Goal: Task Accomplishment & Management: Manage account settings

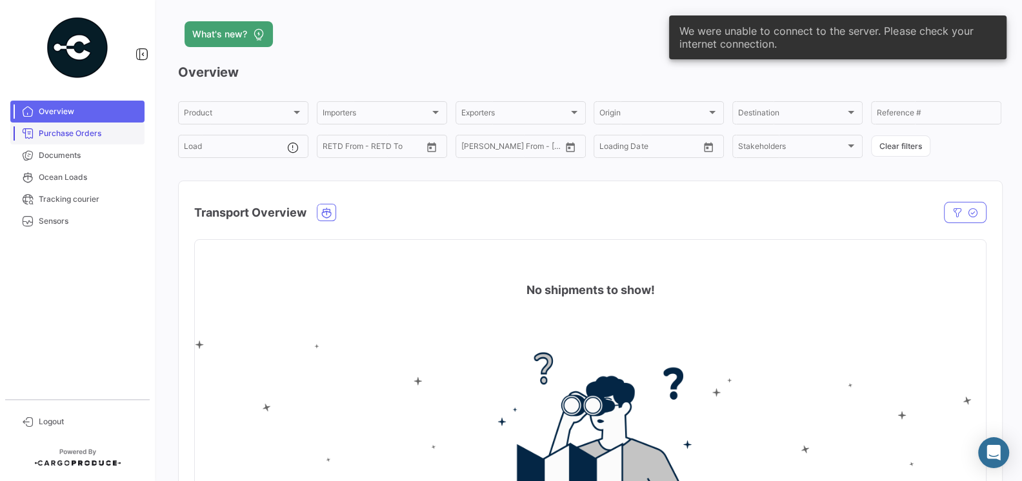
click at [88, 137] on span "Purchase Orders" at bounding box center [89, 134] width 101 height 12
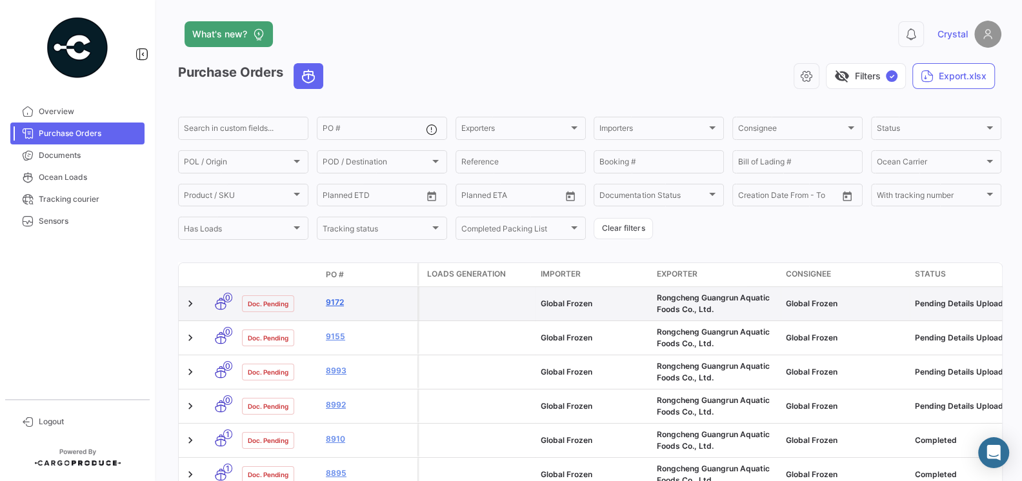
scroll to position [14, 0]
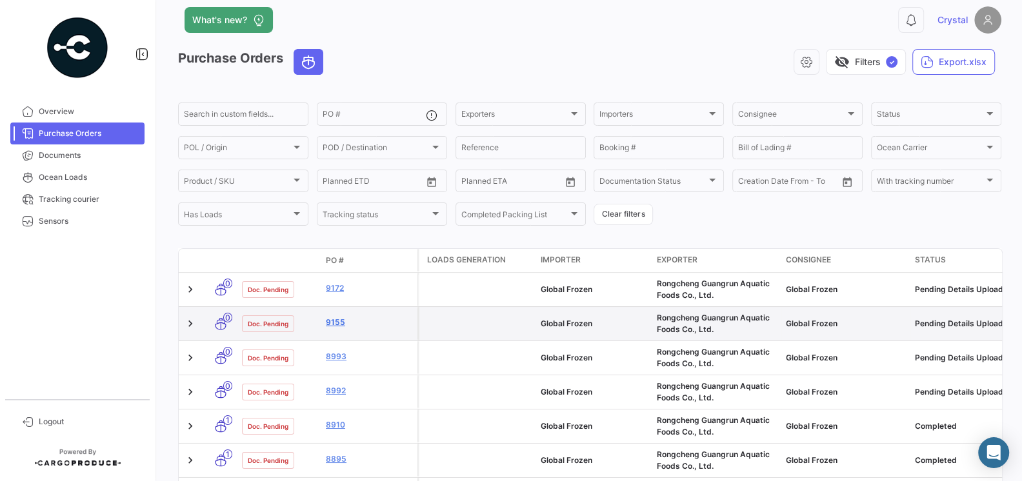
click at [336, 325] on link "9155" at bounding box center [369, 323] width 86 height 12
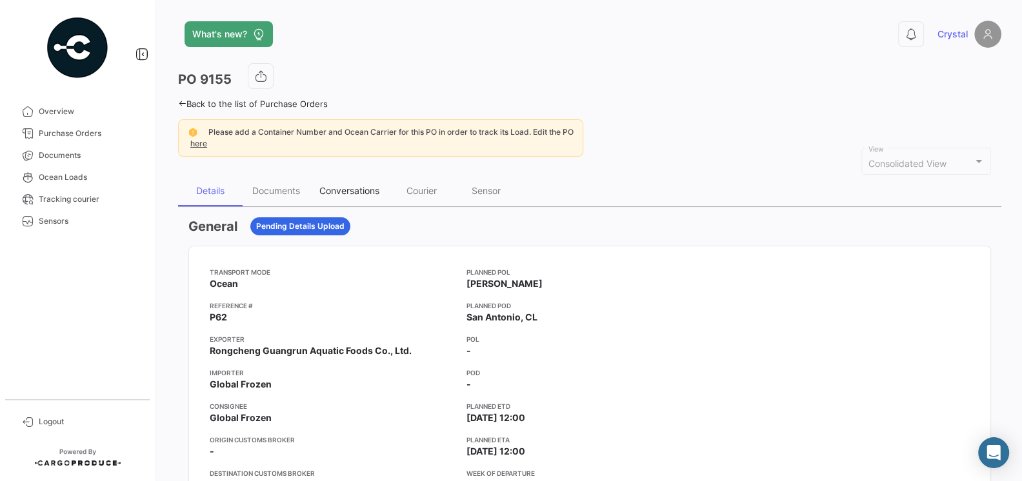
click at [347, 195] on div "Conversations" at bounding box center [349, 191] width 79 height 31
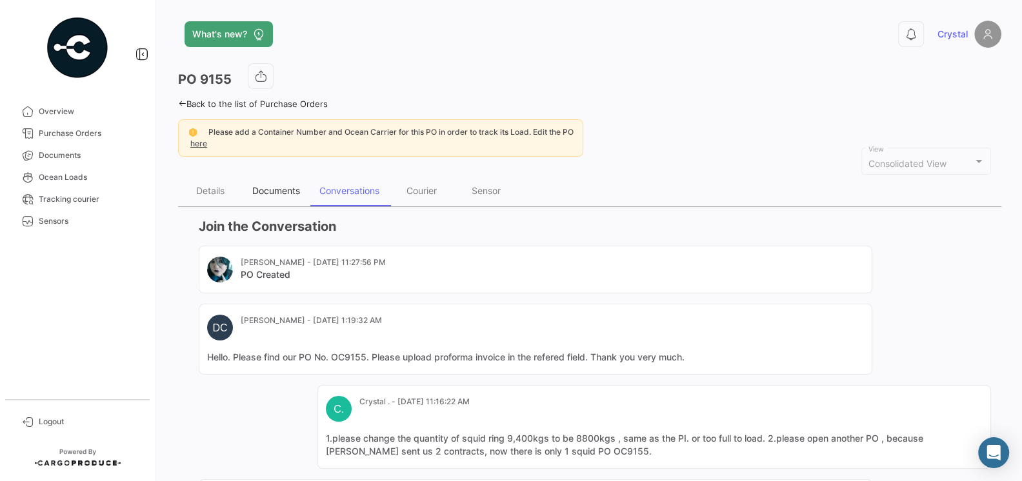
click at [273, 197] on div "Documents" at bounding box center [276, 191] width 67 height 31
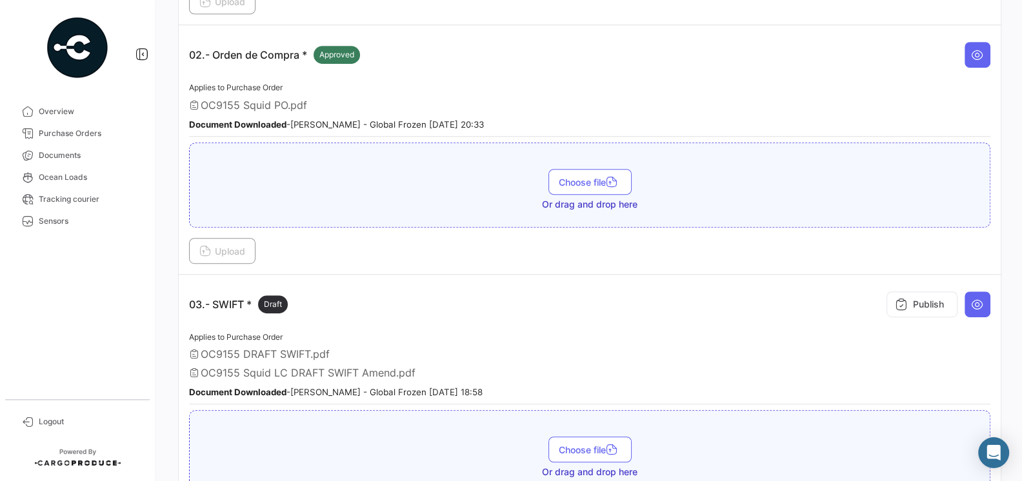
scroll to position [528, 0]
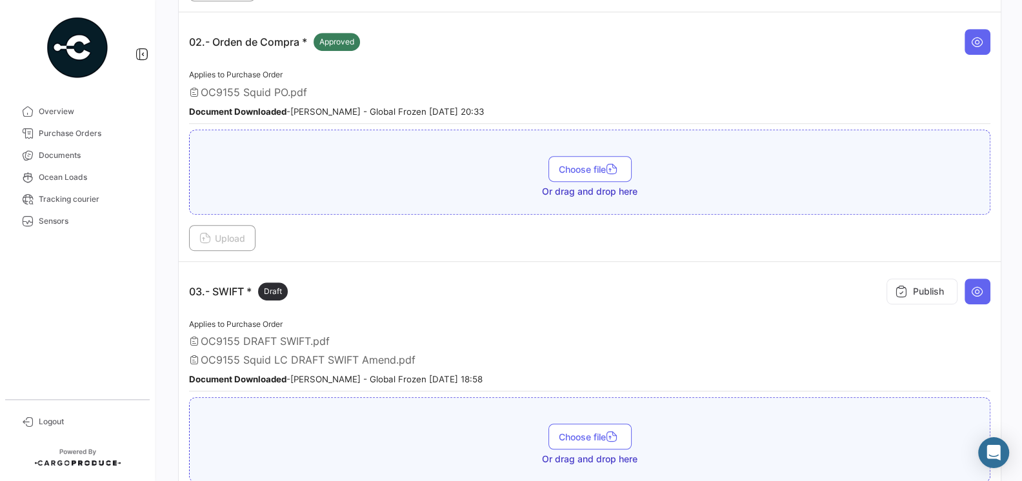
click at [393, 354] on span "OC9155 Squid LC DRAFT SWIFT Amend.pdf" at bounding box center [308, 360] width 215 height 13
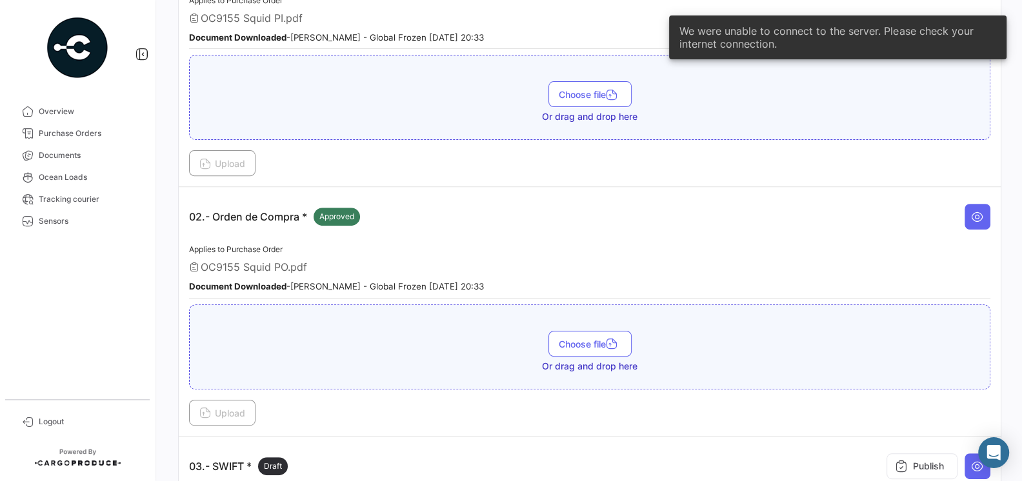
scroll to position [340, 0]
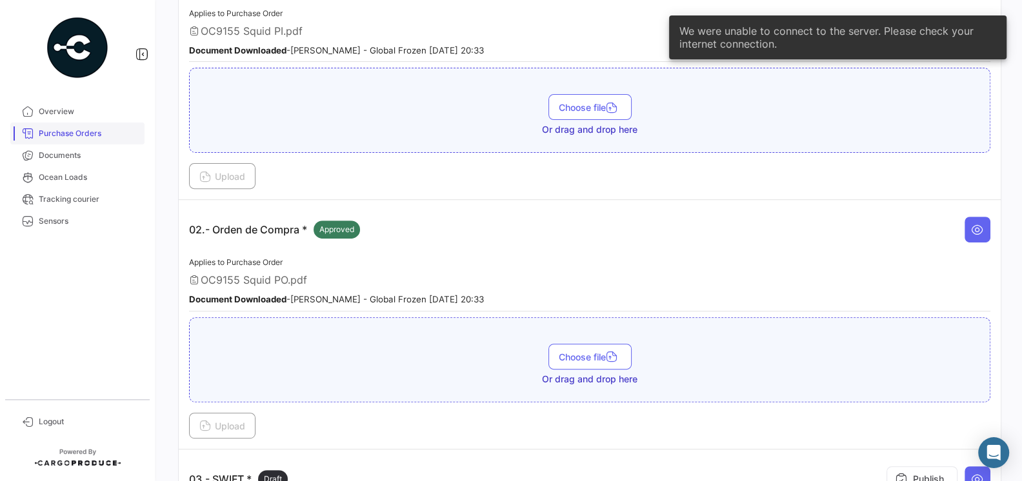
click at [100, 142] on link "Purchase Orders" at bounding box center [77, 134] width 134 height 22
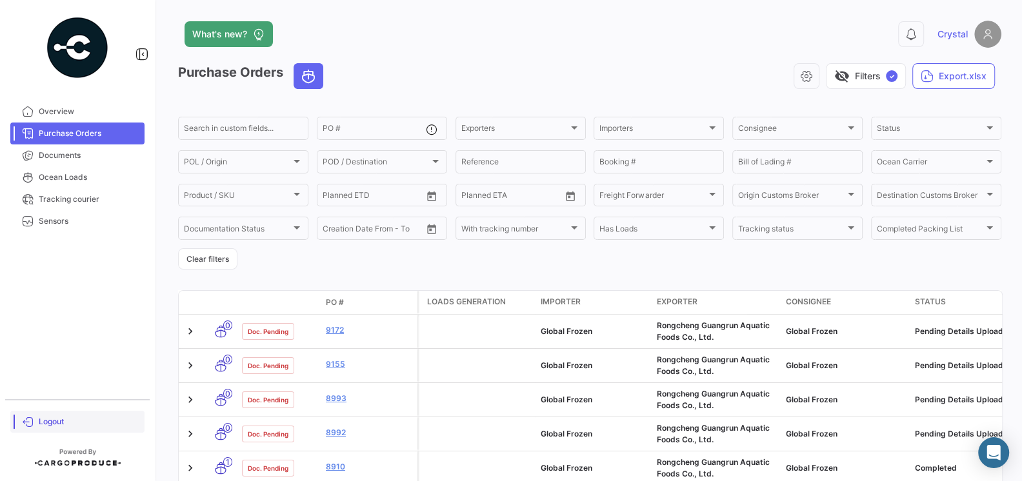
click at [46, 423] on span "Logout" at bounding box center [89, 422] width 101 height 12
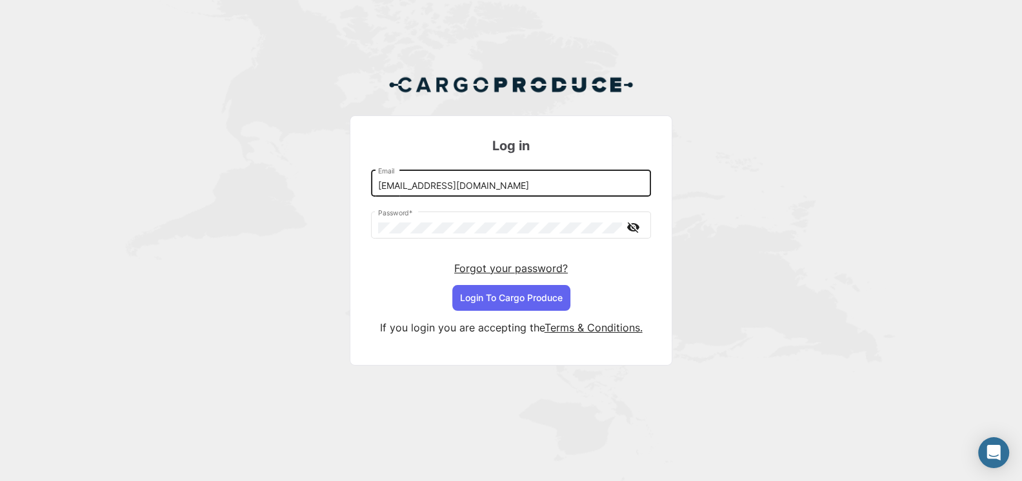
click at [547, 193] on div "[EMAIL_ADDRESS][DOMAIN_NAME] Email" at bounding box center [511, 183] width 267 height 30
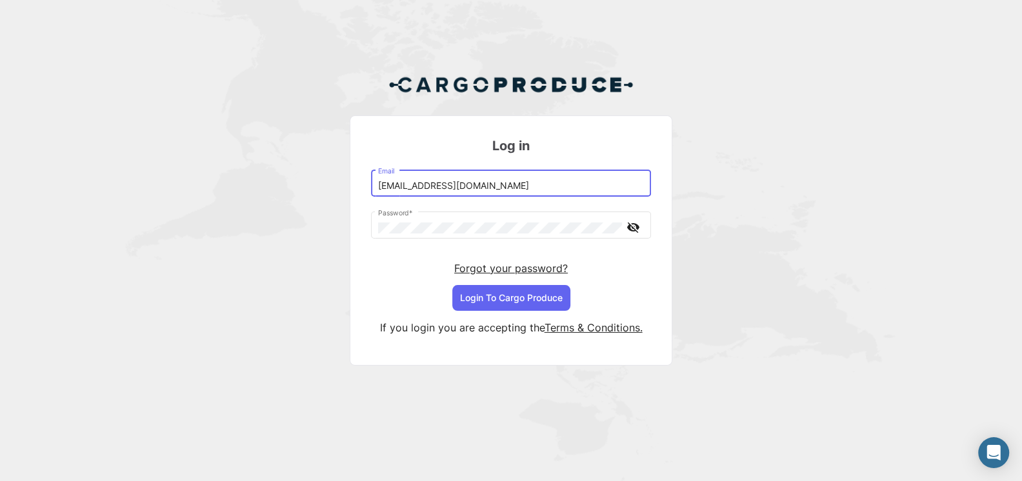
click at [547, 187] on input "[EMAIL_ADDRESS][DOMAIN_NAME]" at bounding box center [511, 186] width 267 height 11
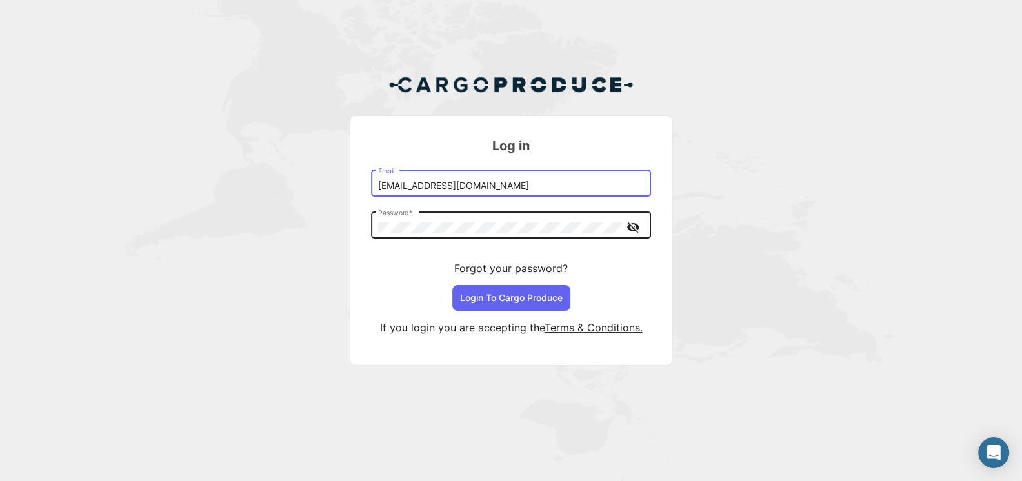
type input "[EMAIL_ADDRESS][DOMAIN_NAME]"
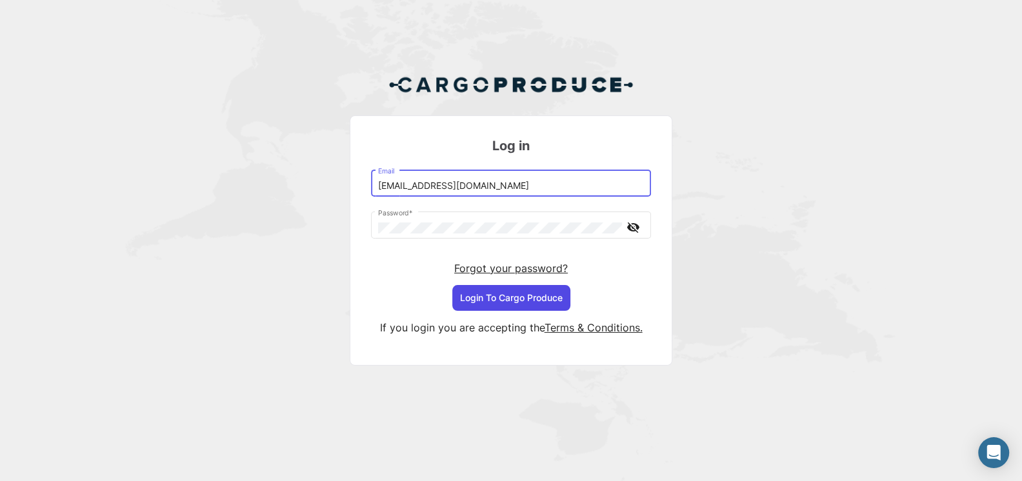
click at [527, 303] on button "Login To Cargo Produce" at bounding box center [511, 298] width 118 height 26
